Goal: Find specific page/section: Find specific page/section

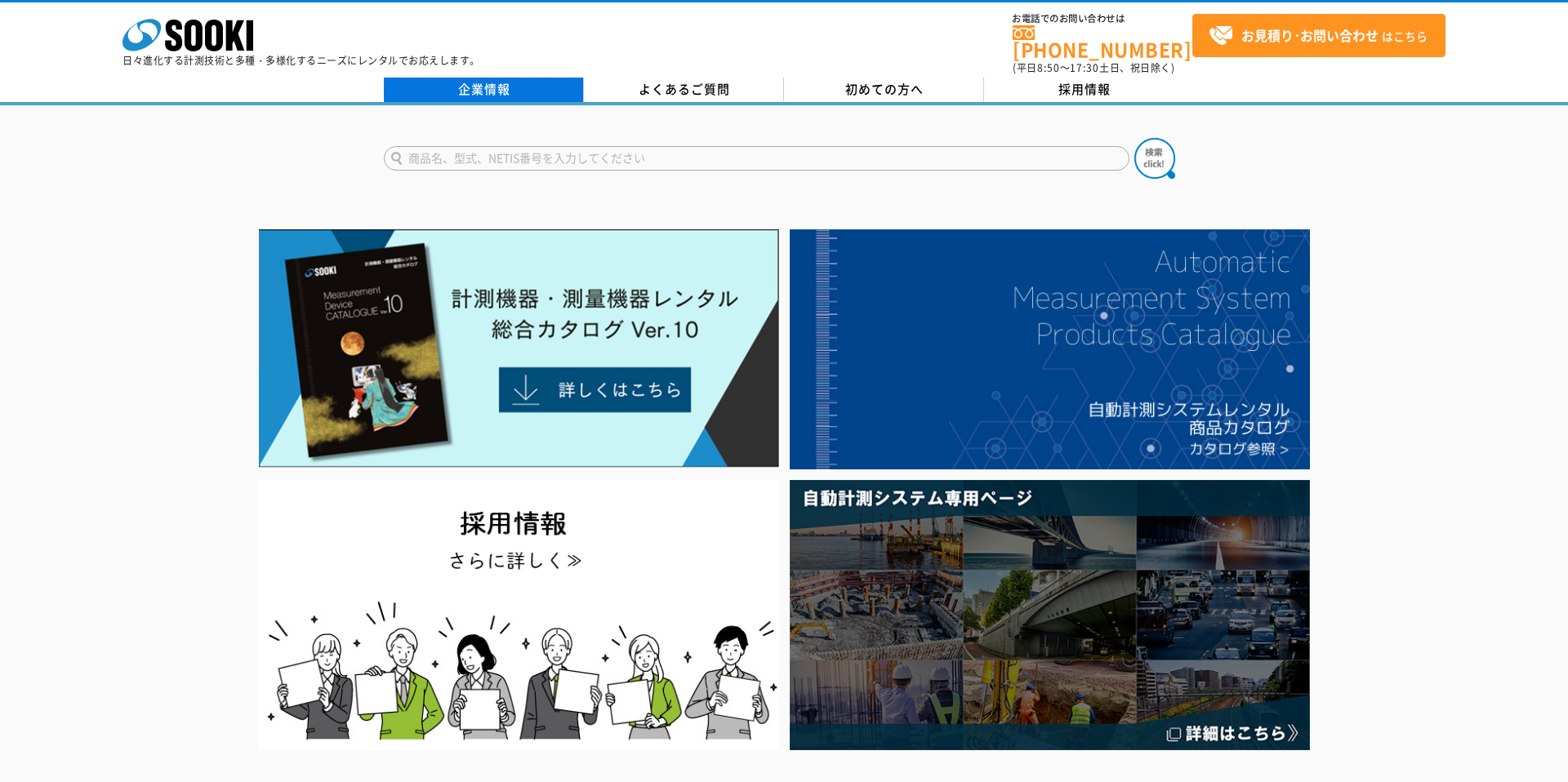
click at [496, 89] on link "企業情報" at bounding box center [483, 89] width 200 height 24
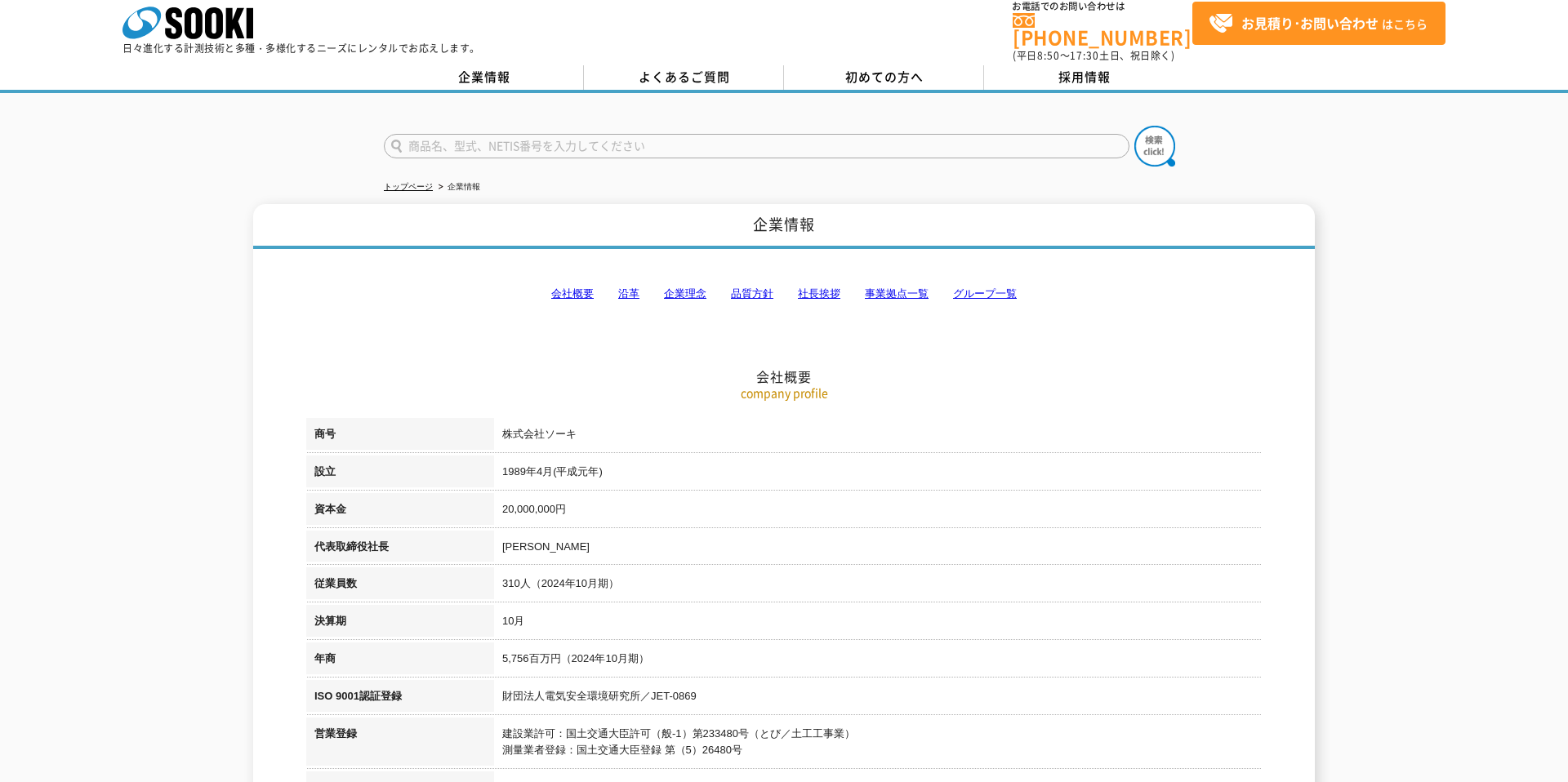
scroll to position [14, 0]
click at [903, 476] on td "1989年4月(平成元年)" at bounding box center [878, 472] width 768 height 38
